Goal: Task Accomplishment & Management: Use online tool/utility

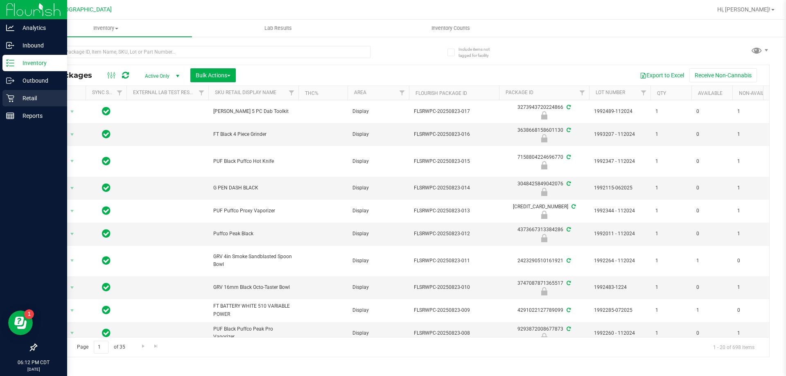
click at [29, 92] on div "Retail" at bounding box center [34, 98] width 65 height 16
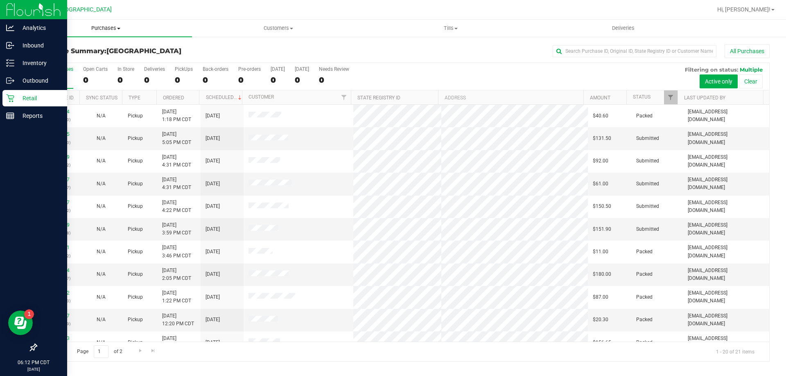
click at [112, 26] on span "Purchases" at bounding box center [106, 28] width 172 height 7
click at [63, 61] on span "Fulfillment" at bounding box center [45, 59] width 51 height 7
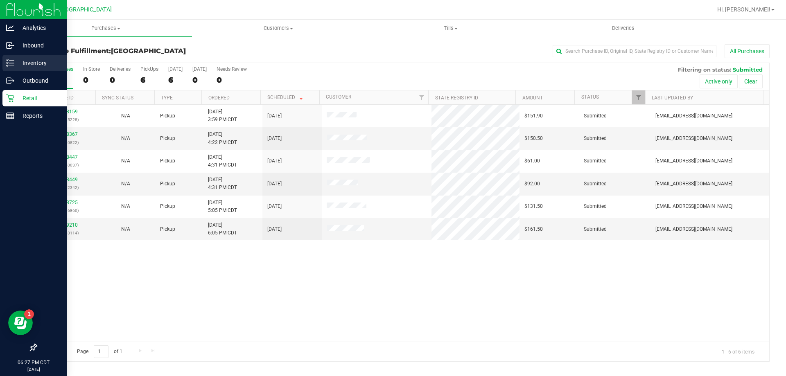
click at [40, 64] on p "Inventory" at bounding box center [38, 63] width 49 height 10
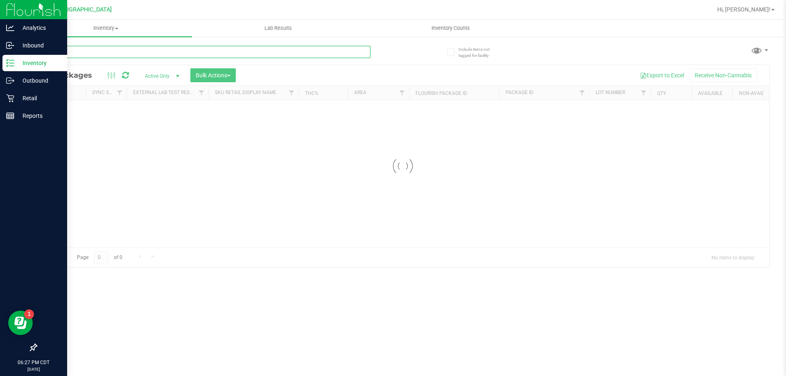
click at [148, 47] on div "Inventory All packages All inventory Waste log Create inventory Lab Results Inv…" at bounding box center [403, 198] width 767 height 357
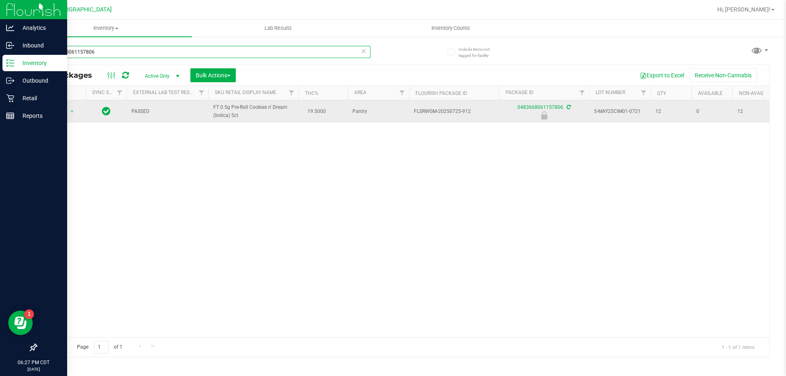
type input "0483668061157806"
click at [65, 118] on td "Action Action Edit attributes Global inventory Locate package Package audit log…" at bounding box center [60, 111] width 49 height 23
click at [66, 114] on span "Action" at bounding box center [56, 111] width 22 height 11
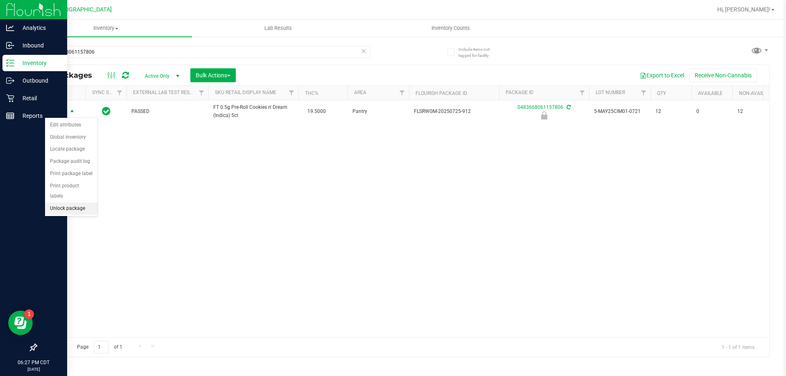
click at [80, 203] on li "Unlock package" at bounding box center [71, 209] width 52 height 12
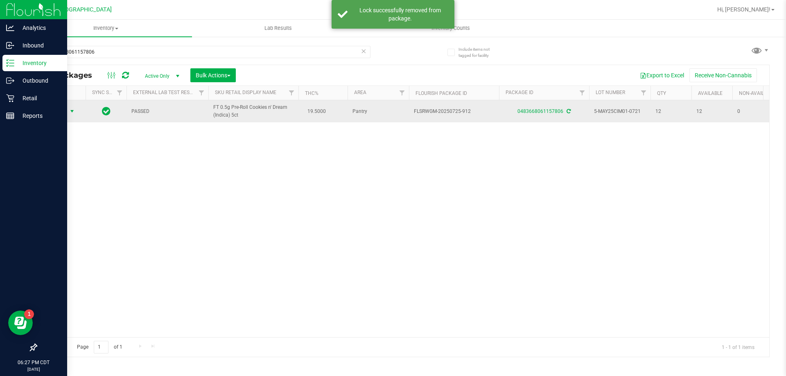
click at [66, 112] on span "Action" at bounding box center [56, 111] width 22 height 11
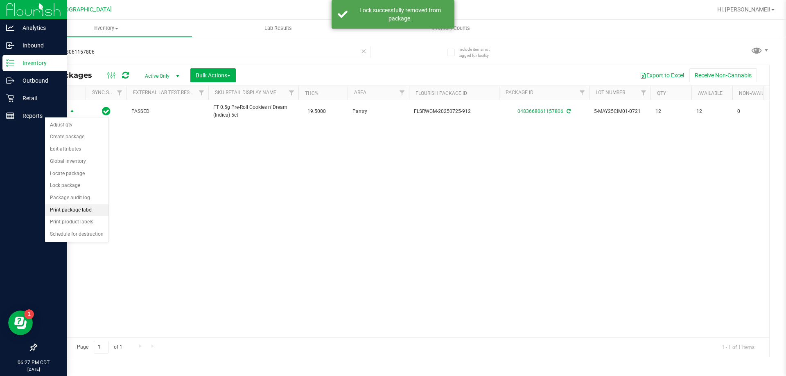
click at [88, 207] on li "Print package label" at bounding box center [76, 210] width 63 height 12
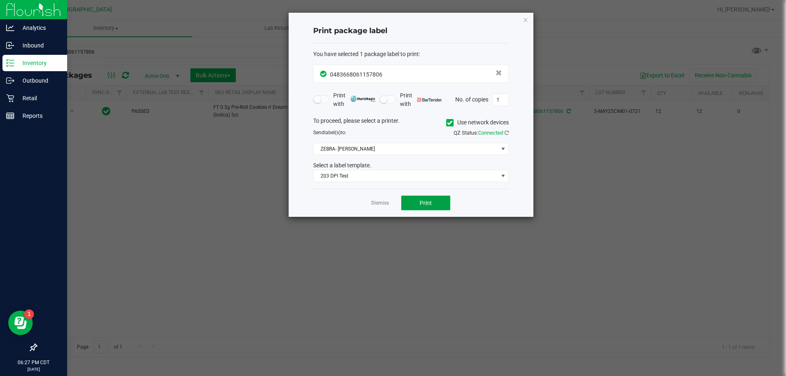
click at [446, 200] on button "Print" at bounding box center [425, 203] width 49 height 15
click at [383, 196] on div "Dismiss Print" at bounding box center [411, 203] width 196 height 28
click at [385, 207] on app-cancel-button "Dismiss" at bounding box center [380, 203] width 18 height 9
click at [386, 204] on link "Dismiss" at bounding box center [380, 203] width 18 height 7
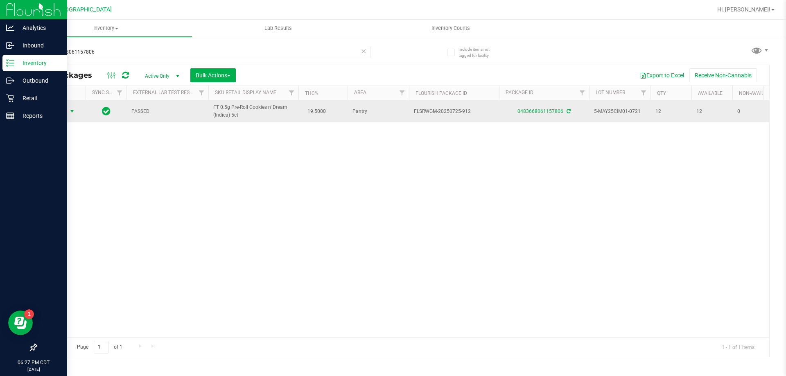
click at [68, 108] on span "select" at bounding box center [72, 111] width 10 height 11
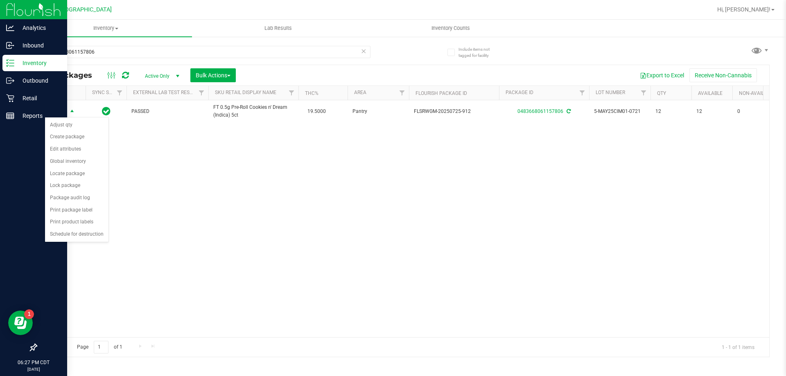
click at [272, 287] on div "Action Action Adjust qty Create package Edit attributes Global inventory Locate…" at bounding box center [402, 218] width 733 height 237
